Goal: Find specific page/section: Find specific page/section

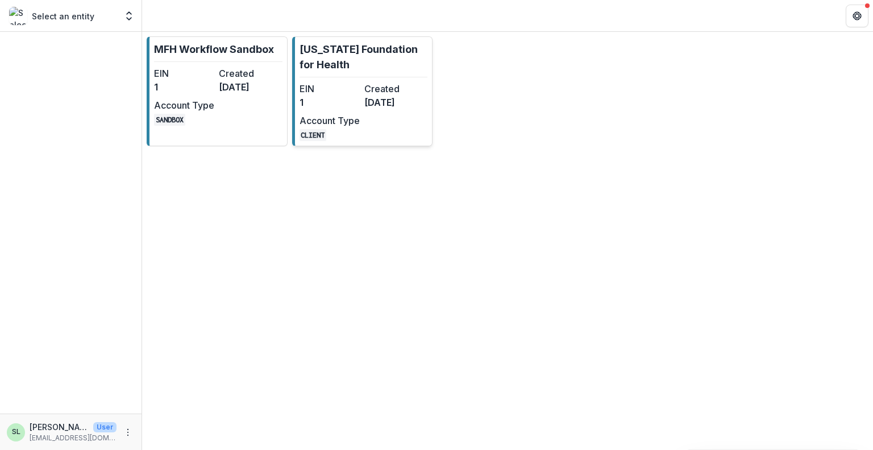
click at [428, 119] on link "[US_STATE] Foundation for Health EIN 1 Created [DATE] Account Type CLIENT" at bounding box center [362, 91] width 141 height 110
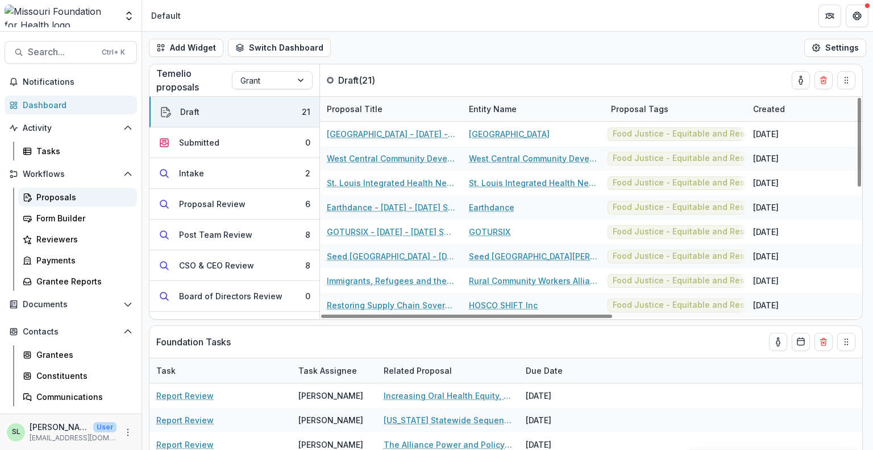
click at [69, 200] on div "Proposals" at bounding box center [82, 197] width 92 height 12
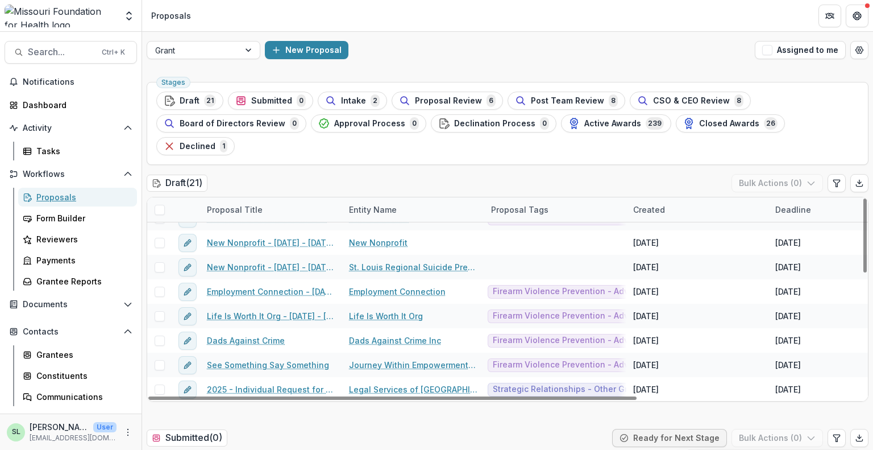
scroll to position [171, 0]
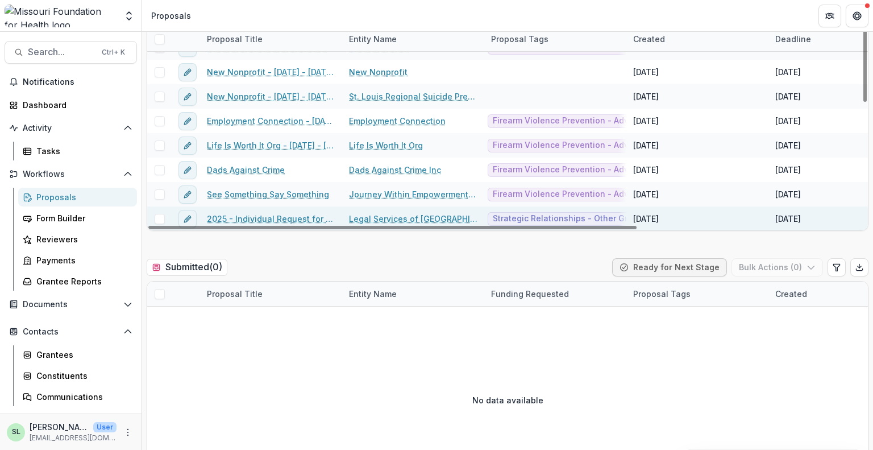
click at [284, 213] on link "2025 - Individual Request for Applications - No Financials" at bounding box center [271, 219] width 128 height 12
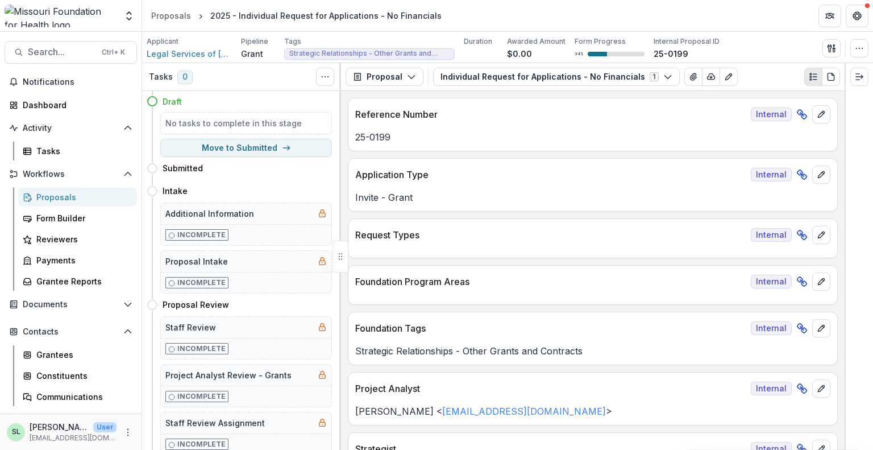
click at [66, 198] on div "Proposals" at bounding box center [82, 197] width 92 height 12
